Goal: Information Seeking & Learning: Find specific fact

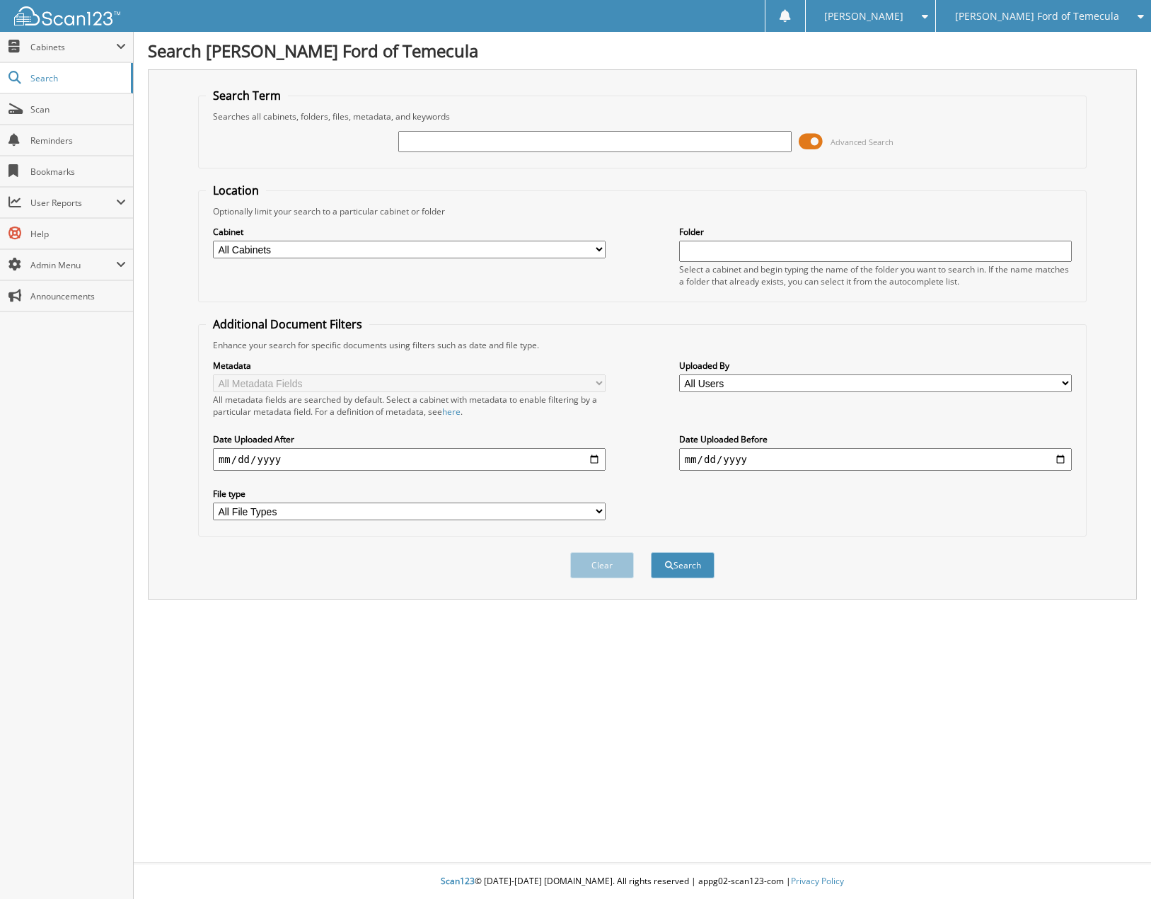
click at [424, 137] on input "text" at bounding box center [594, 141] width 393 height 21
type input "3300886"
click at [651, 552] on button "Search" at bounding box center [683, 565] width 64 height 26
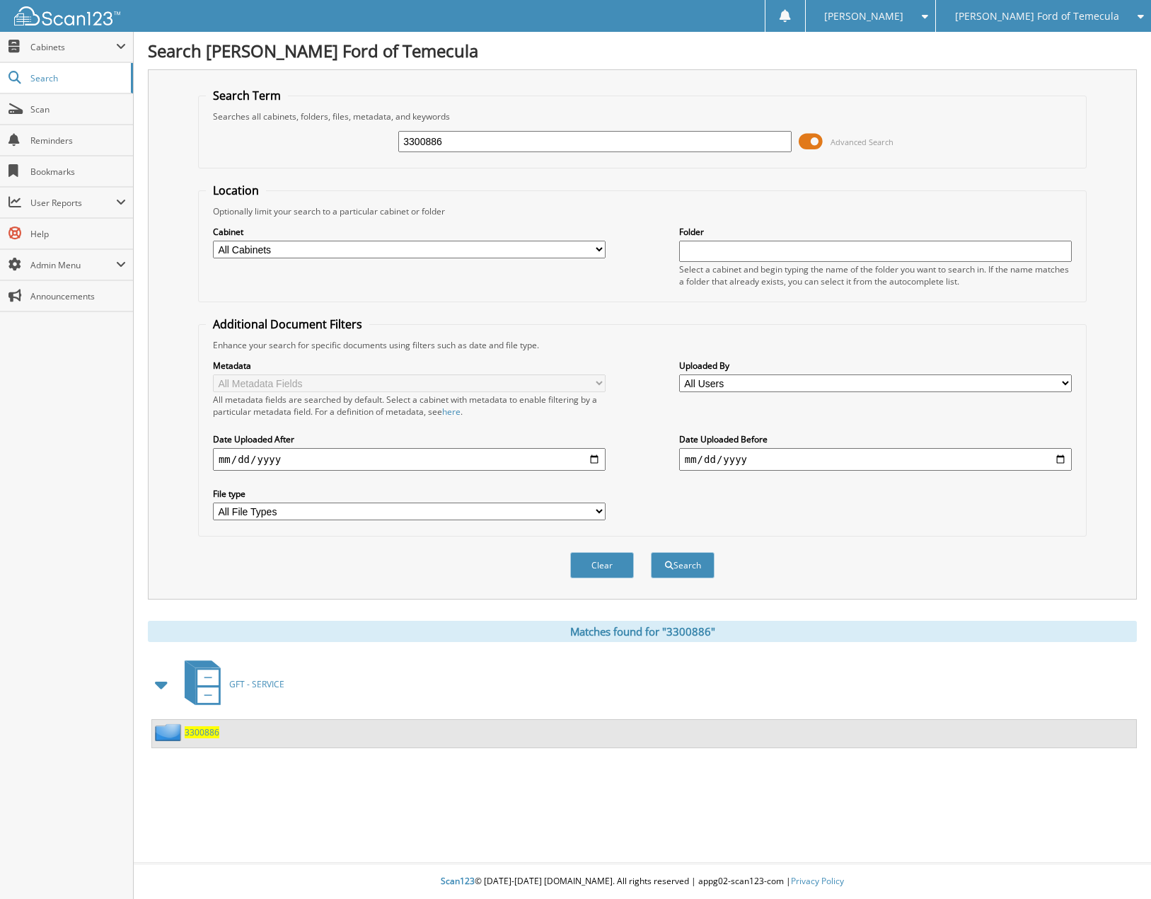
click at [181, 730] on img at bounding box center [170, 732] width 30 height 18
click at [195, 730] on span "3300886" at bounding box center [202, 732] width 35 height 12
